Goal: Find specific page/section: Find specific page/section

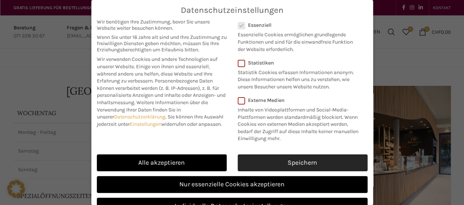
click at [264, 169] on link "Speichern" at bounding box center [303, 163] width 130 height 17
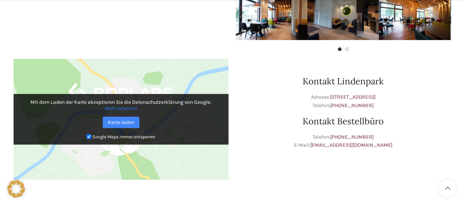
scroll to position [257, 0]
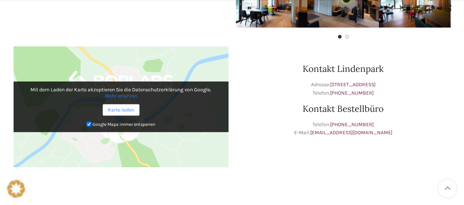
click at [119, 110] on link "Karte laden" at bounding box center [121, 109] width 37 height 11
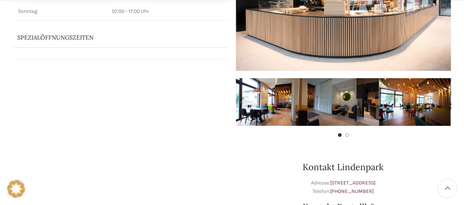
scroll to position [171, 0]
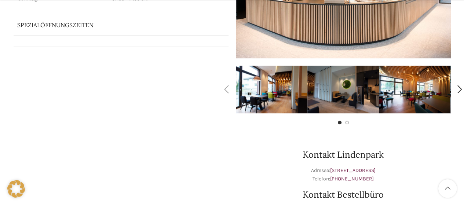
click at [258, 98] on img "1 / 4" at bounding box center [272, 90] width 72 height 48
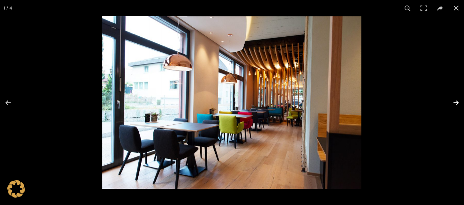
click at [455, 104] on button at bounding box center [452, 102] width 26 height 37
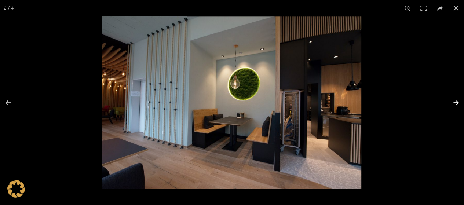
click at [455, 104] on button at bounding box center [452, 102] width 26 height 37
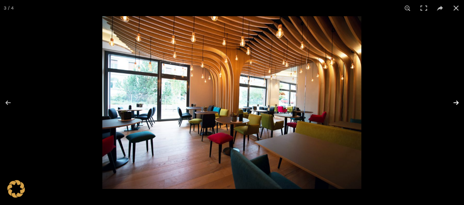
click at [455, 104] on button at bounding box center [452, 102] width 26 height 37
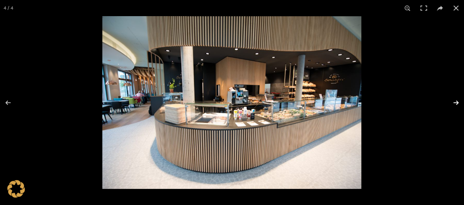
click at [455, 104] on button at bounding box center [452, 102] width 26 height 37
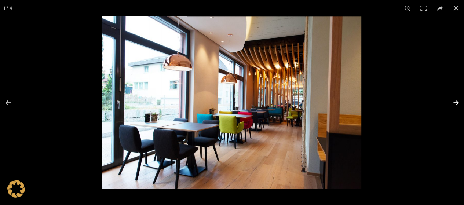
click at [455, 104] on button at bounding box center [452, 102] width 26 height 37
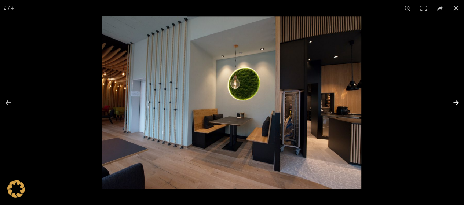
click at [455, 104] on button at bounding box center [452, 102] width 26 height 37
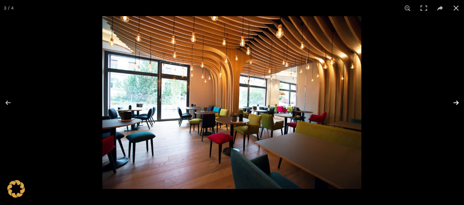
click at [455, 104] on button at bounding box center [452, 102] width 26 height 37
